Goal: Information Seeking & Learning: Learn about a topic

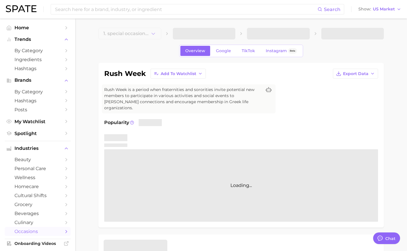
type textarea "x"
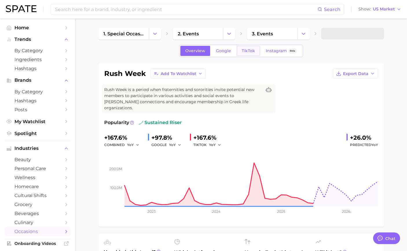
click at [246, 52] on span "TikTok" at bounding box center [248, 50] width 13 height 5
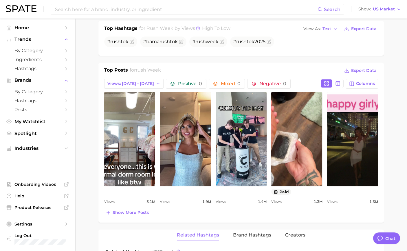
scroll to position [244, 0]
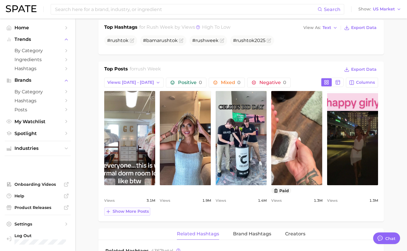
click at [145, 209] on span "Show more posts" at bounding box center [131, 211] width 36 height 5
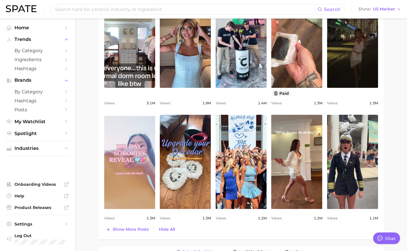
scroll to position [375, 0]
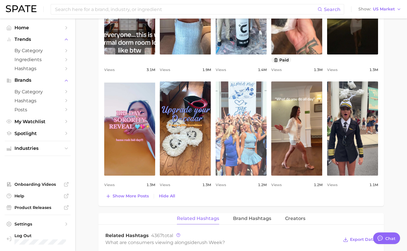
click at [246, 127] on link "view post on TikTok" at bounding box center [241, 128] width 51 height 94
